Goal: Information Seeking & Learning: Learn about a topic

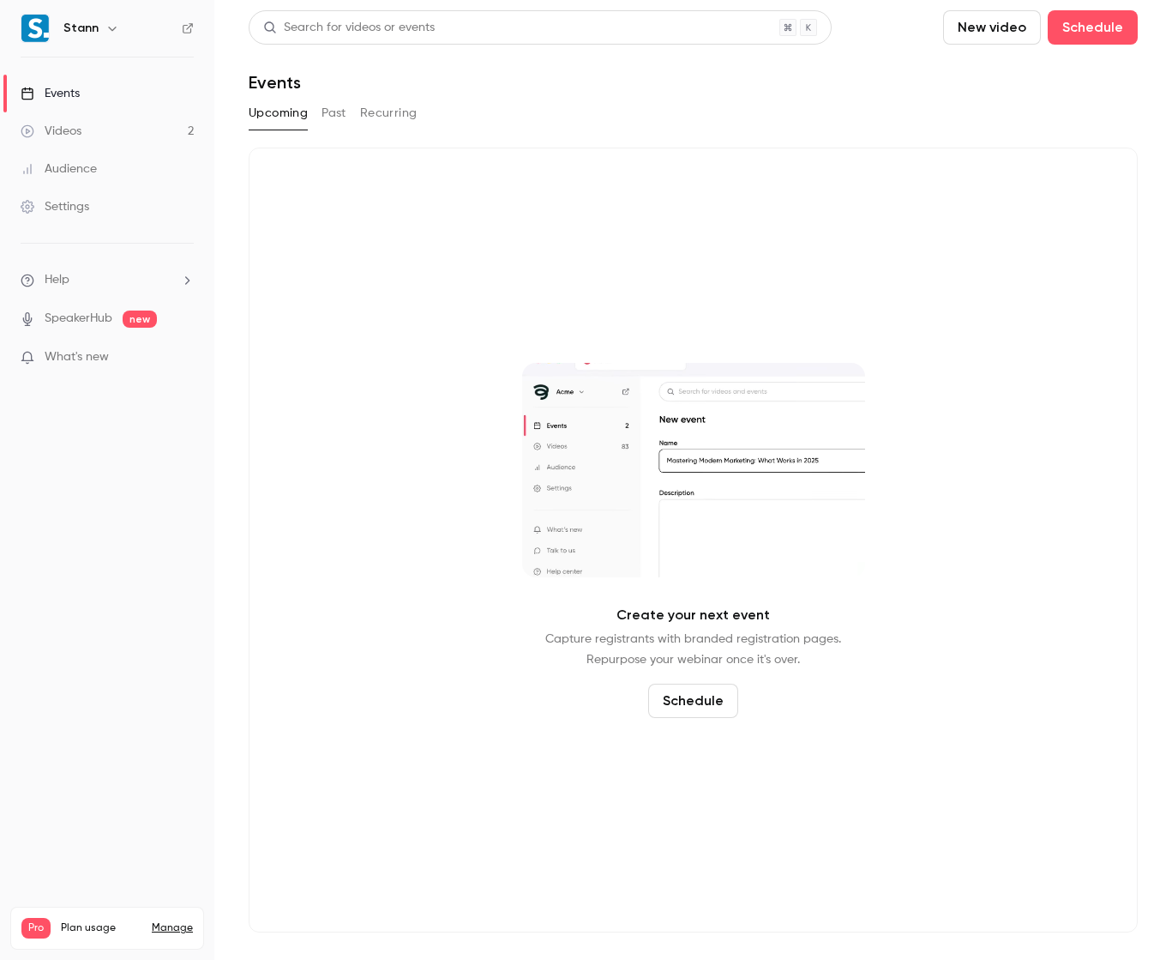
click at [334, 115] on button "Past" at bounding box center [334, 112] width 25 height 27
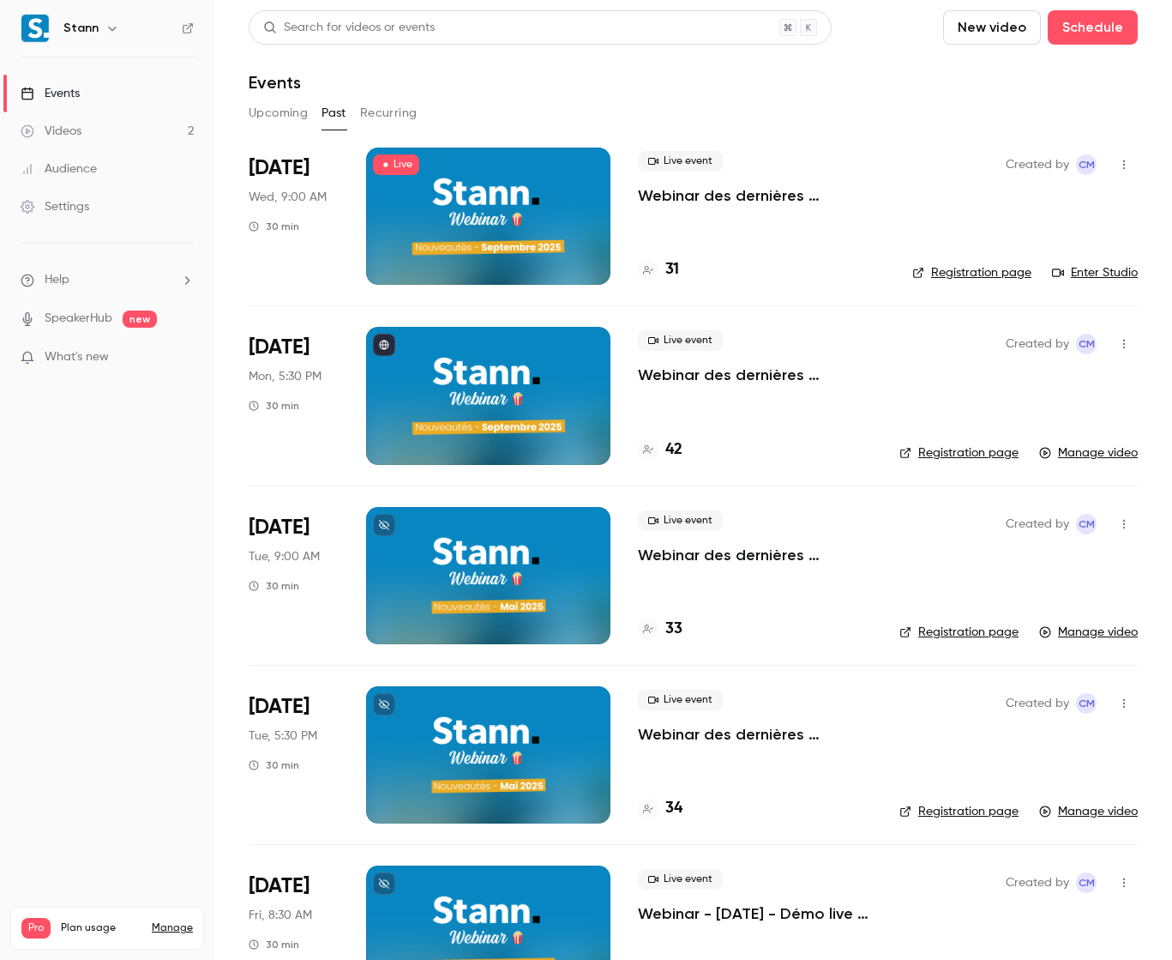
click at [1117, 159] on icon "button" at bounding box center [1124, 165] width 14 height 12
click at [1109, 143] on div at bounding box center [586, 480] width 1172 height 960
click at [488, 176] on div at bounding box center [488, 216] width 244 height 137
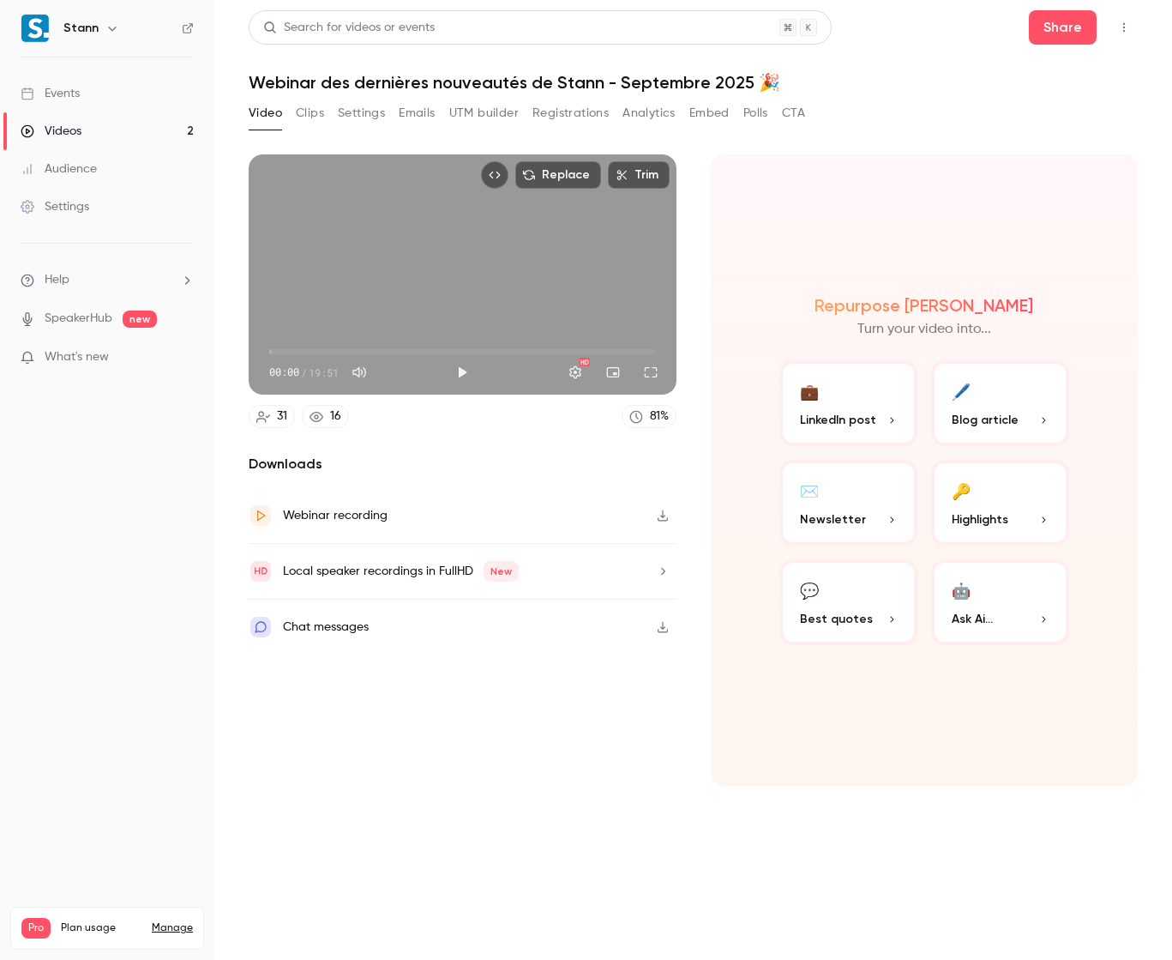
click at [1133, 33] on button "Top Bar Actions" at bounding box center [1124, 27] width 27 height 27
click at [1129, 19] on div at bounding box center [586, 480] width 1172 height 960
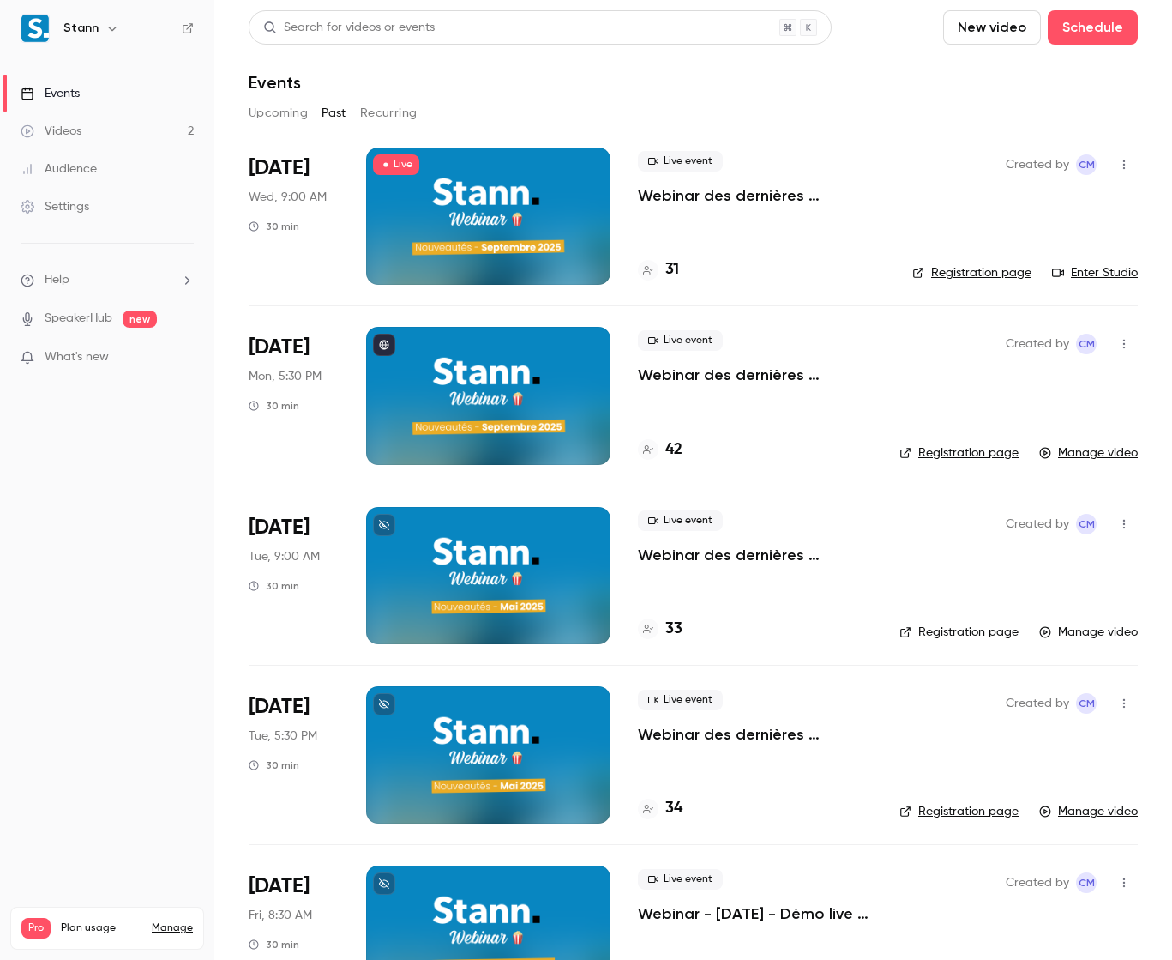
click at [619, 88] on div "Events" at bounding box center [693, 82] width 889 height 21
click at [303, 194] on span "Wed, 9:00 AM" at bounding box center [288, 197] width 78 height 17
click at [298, 169] on span "[DATE]" at bounding box center [279, 167] width 61 height 27
click at [794, 61] on header "Search for videos or events New video Schedule Events" at bounding box center [693, 51] width 889 height 82
click at [299, 200] on span "Wed, 9:00 AM" at bounding box center [288, 197] width 78 height 17
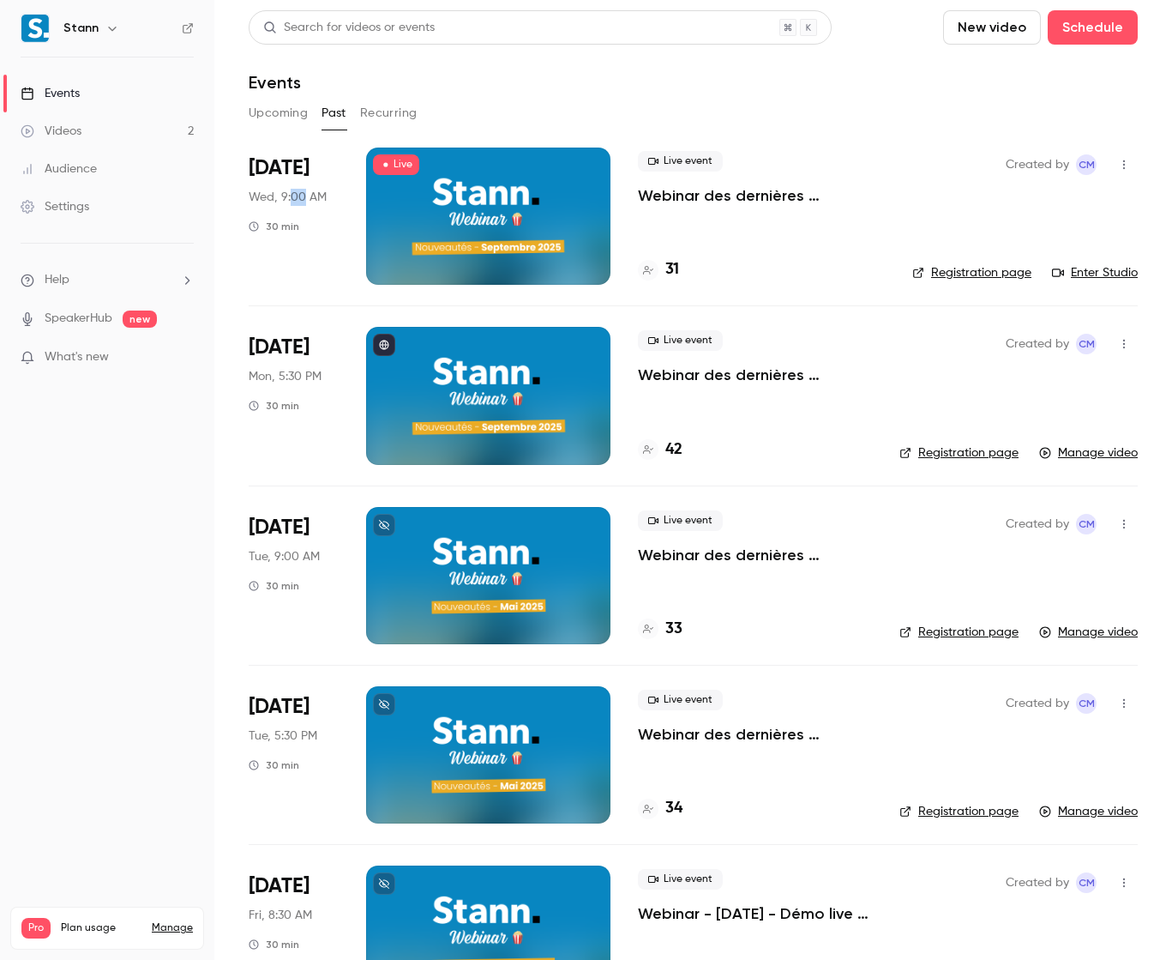
click at [299, 200] on span "Wed, 9:00 AM" at bounding box center [288, 197] width 78 height 17
